Goal: Use online tool/utility: Utilize a website feature to perform a specific function

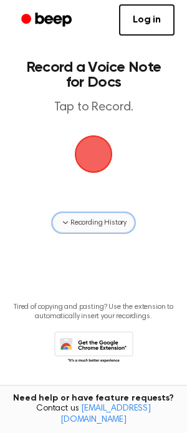
click at [108, 229] on button "Recording History" at bounding box center [93, 223] width 82 height 20
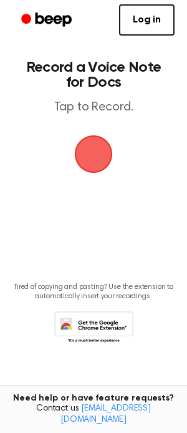
click at [105, 151] on span "button" at bounding box center [93, 154] width 46 height 46
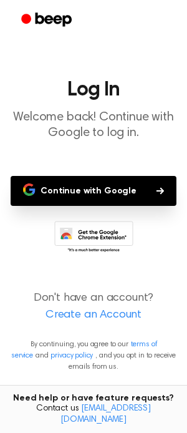
click at [103, 186] on button "Continue with Google" at bounding box center [94, 191] width 166 height 30
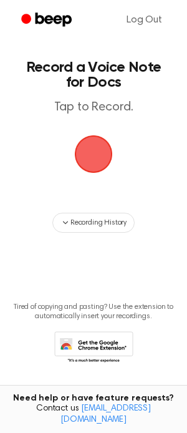
click at [96, 152] on span "button" at bounding box center [94, 154] width 41 height 41
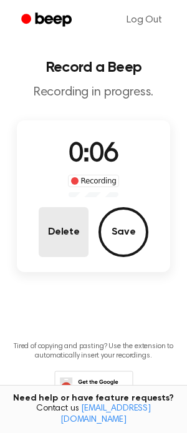
click at [55, 230] on button "Delete" at bounding box center [64, 232] width 50 height 50
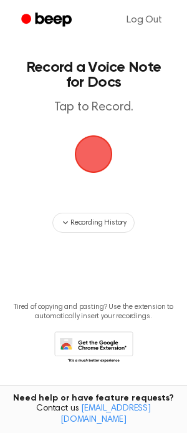
click at [95, 161] on span "button" at bounding box center [94, 154] width 64 height 64
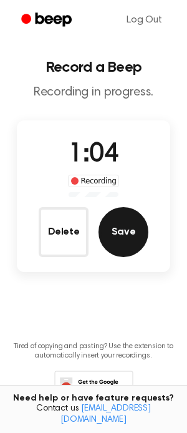
click at [115, 223] on button "Save" at bounding box center [124, 232] width 50 height 50
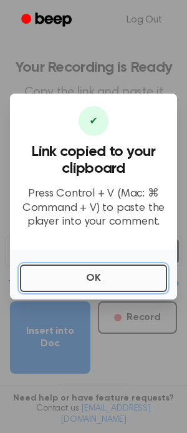
click at [81, 277] on button "OK" at bounding box center [93, 277] width 147 height 27
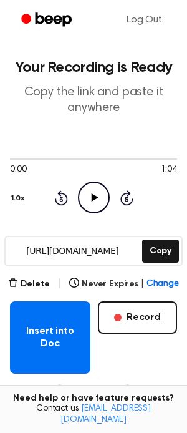
click at [95, 203] on icon "Play Audio" at bounding box center [94, 197] width 32 height 32
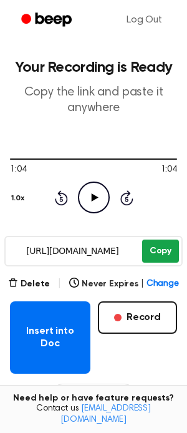
click at [167, 249] on button "Copy" at bounding box center [160, 250] width 37 height 23
